Goal: Task Accomplishment & Management: Use online tool/utility

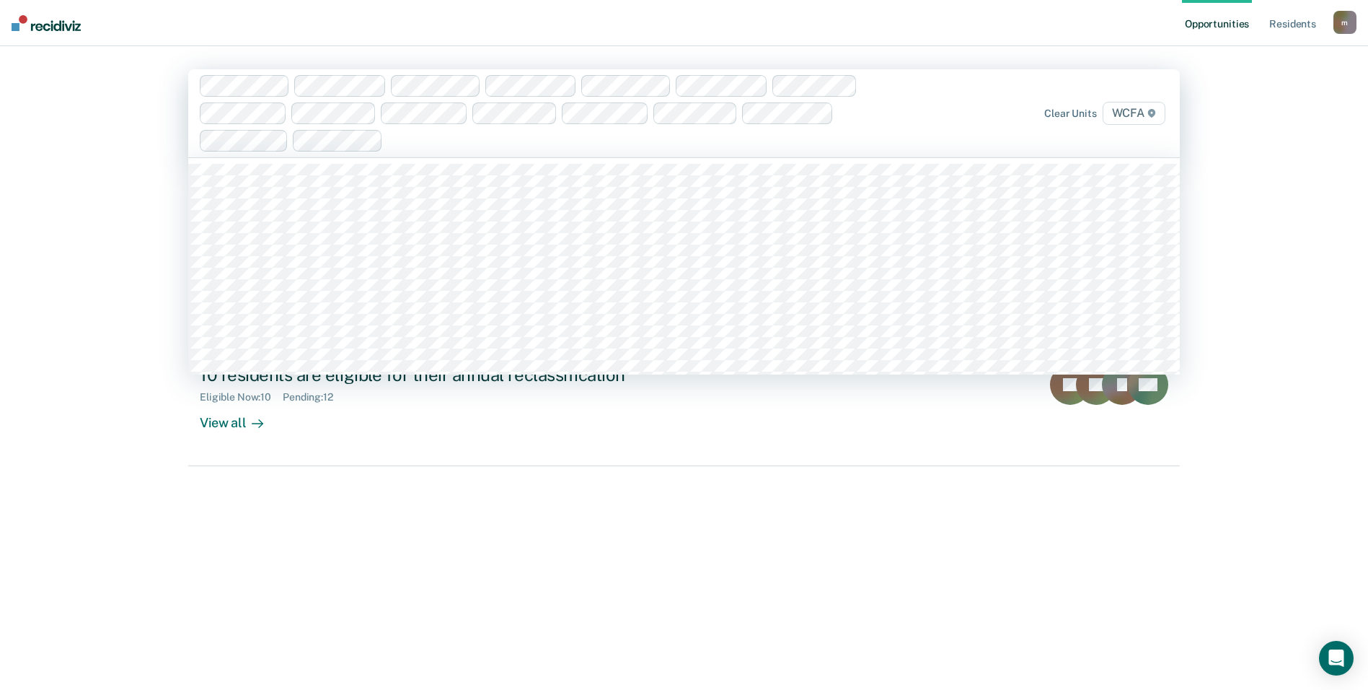
click at [417, 151] on div at bounding box center [539, 113] width 678 height 76
type input "wcfa"
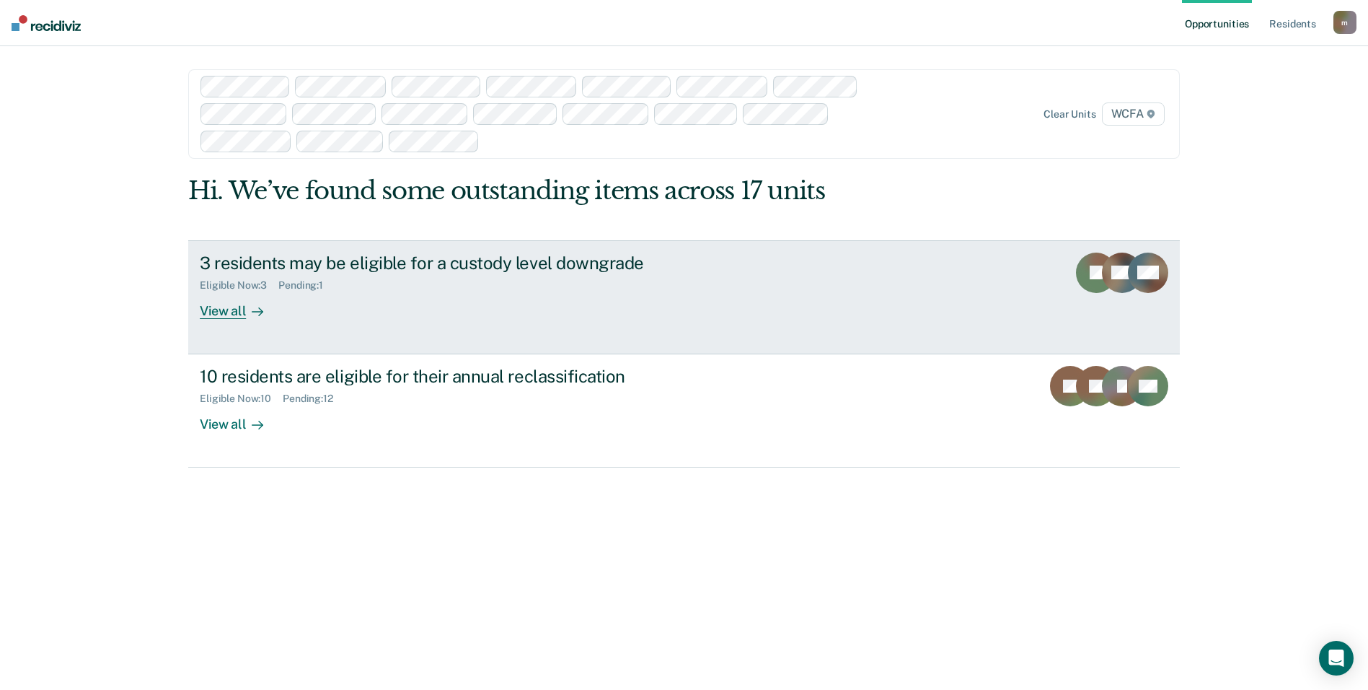
click at [283, 256] on div "3 residents may be eligible for a custody level downgrade" at bounding box center [453, 262] width 506 height 21
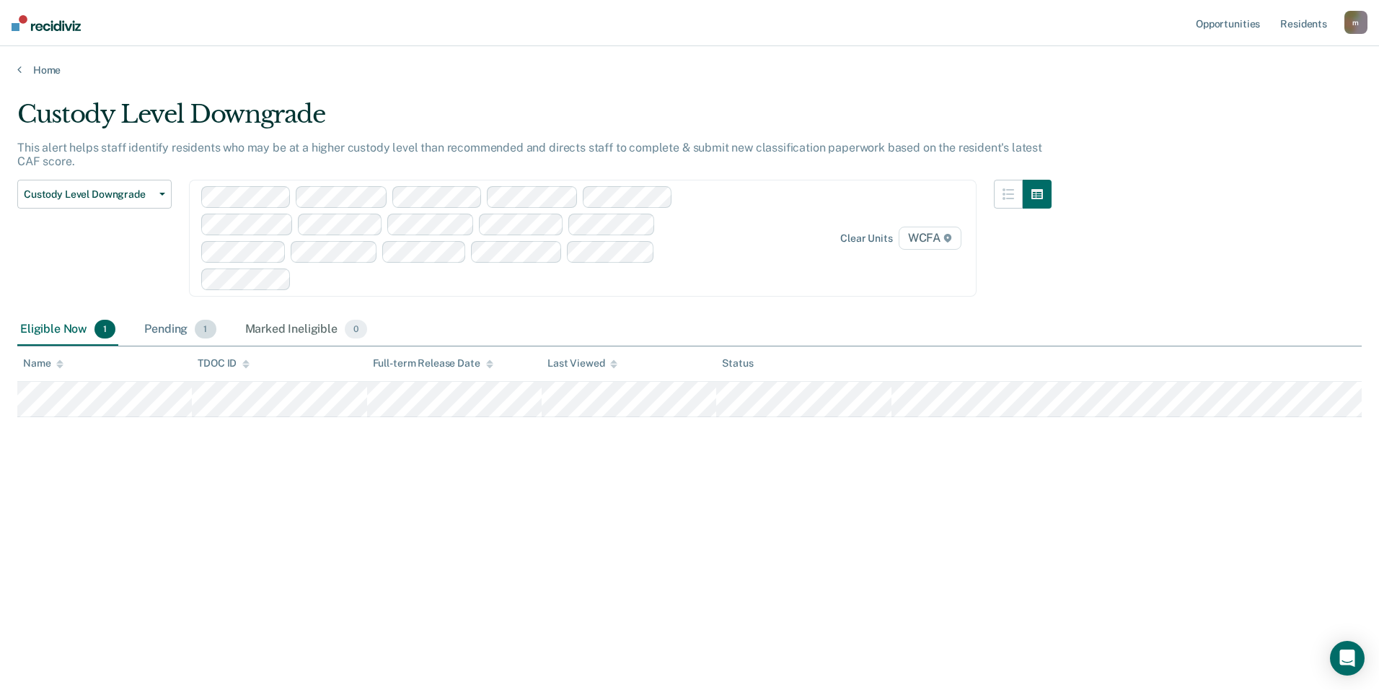
click at [175, 335] on div "Pending 1" at bounding box center [179, 330] width 77 height 32
click at [274, 330] on div "Marked Ineligible 0" at bounding box center [306, 330] width 128 height 32
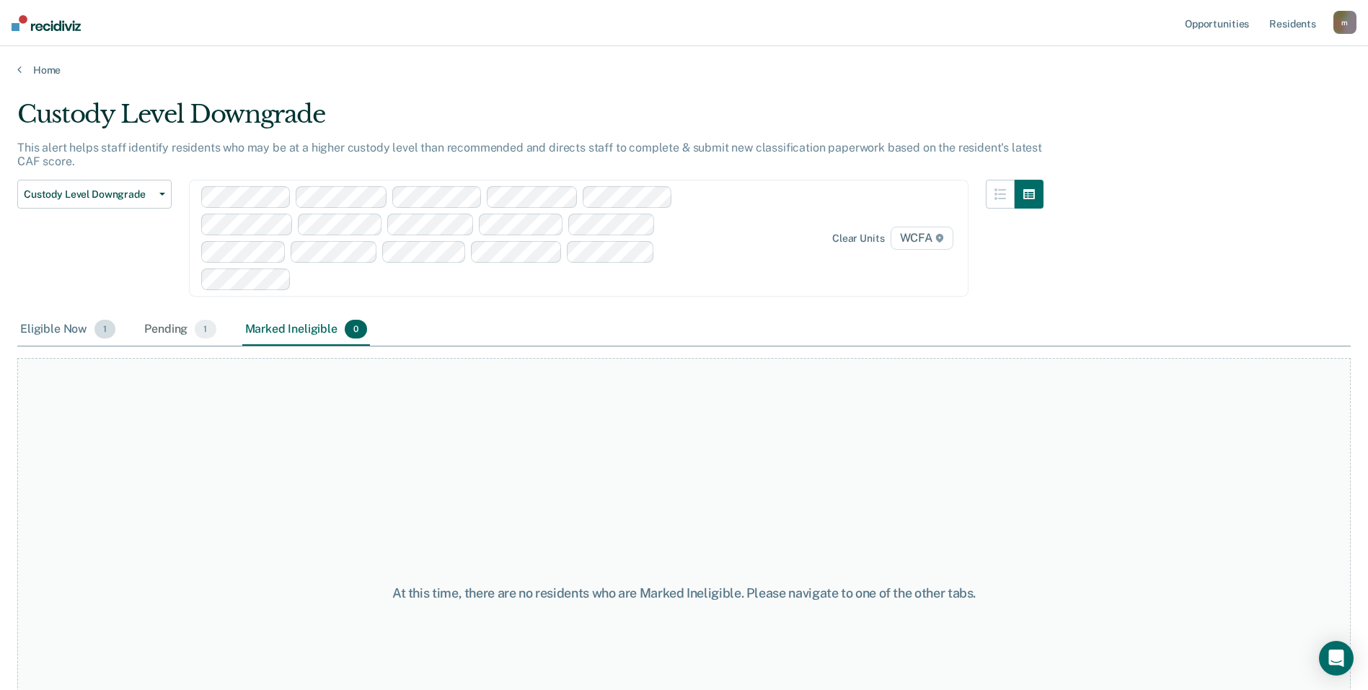
click at [42, 330] on div "Eligible Now 1" at bounding box center [67, 330] width 101 height 32
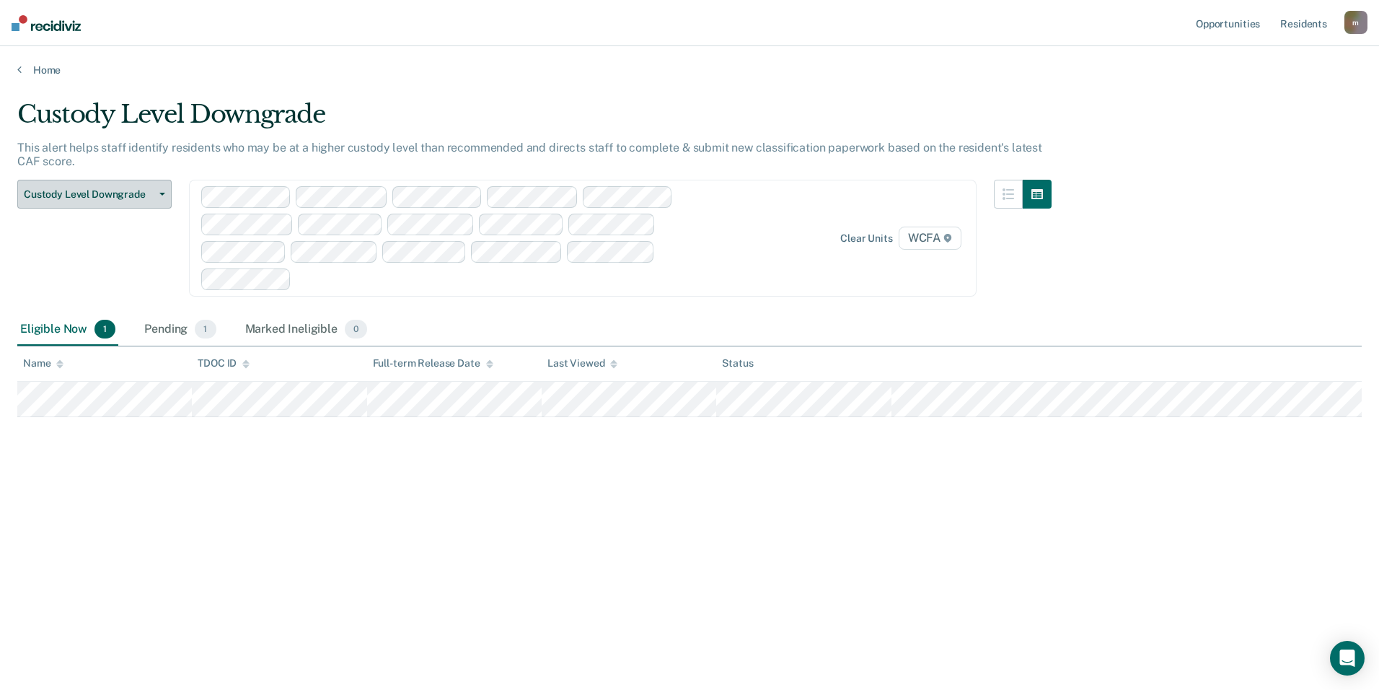
click at [76, 203] on button "Custody Level Downgrade" at bounding box center [94, 194] width 154 height 29
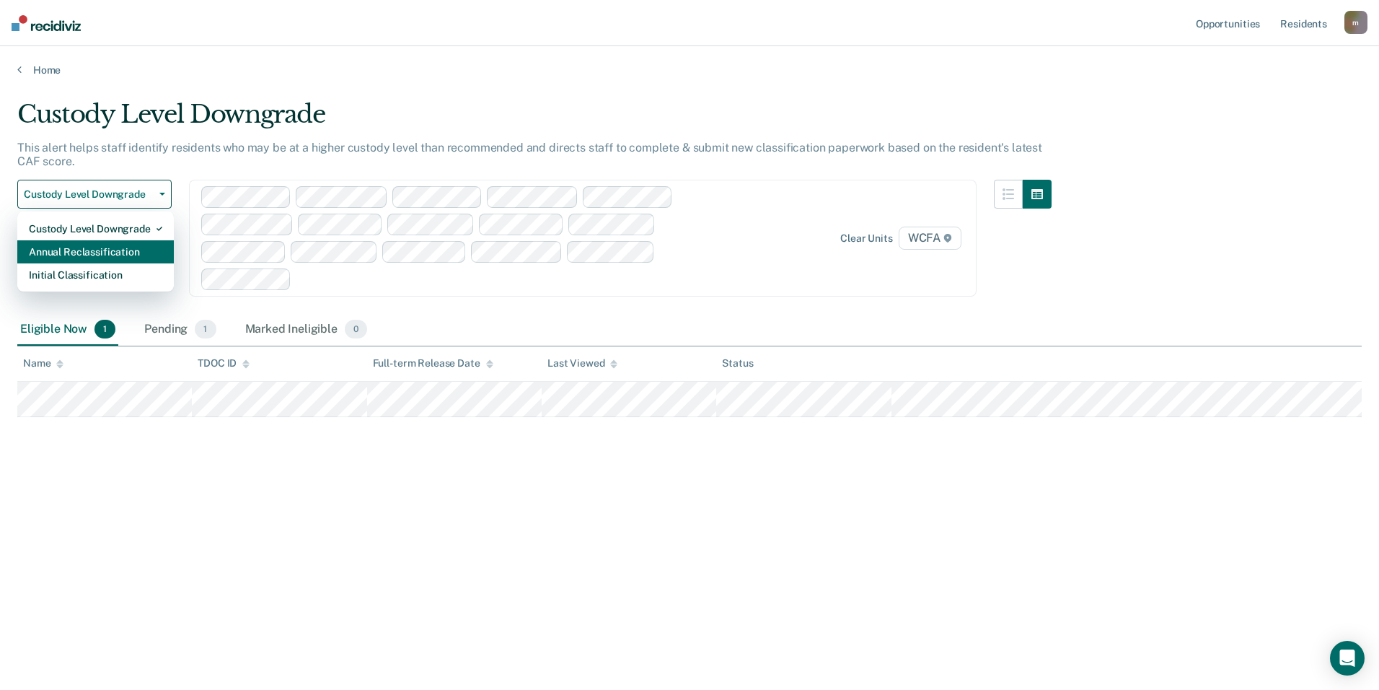
click at [75, 245] on div "Annual Reclassification" at bounding box center [95, 251] width 133 height 23
